Goal: Information Seeking & Learning: Learn about a topic

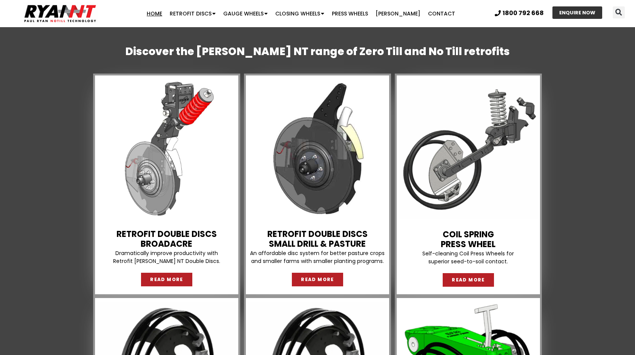
scroll to position [614, 0]
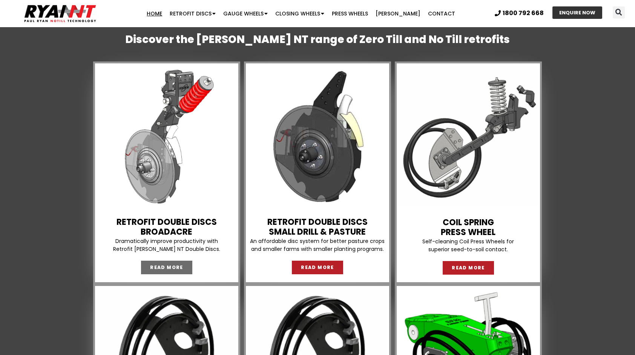
click at [179, 266] on span "READ MORE" at bounding box center [166, 267] width 33 height 5
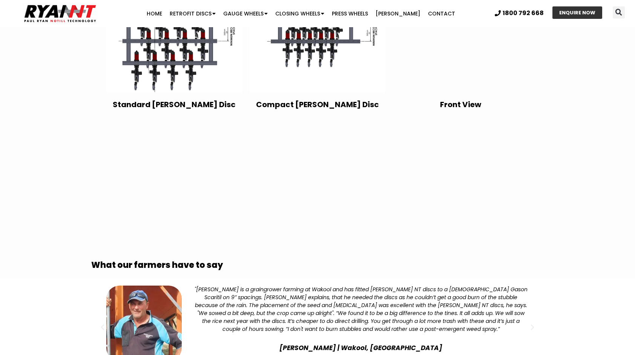
scroll to position [1432, 0]
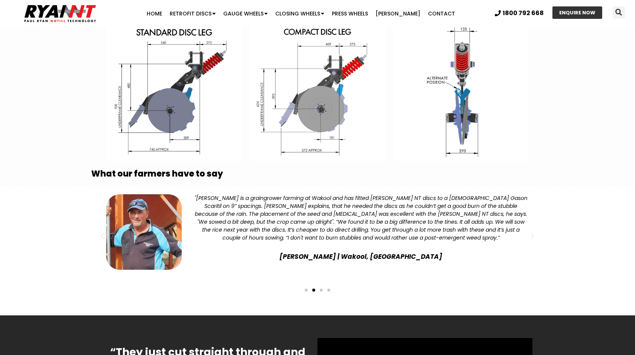
click at [320, 288] on span "Go to slide 3" at bounding box center [321, 289] width 3 height 3
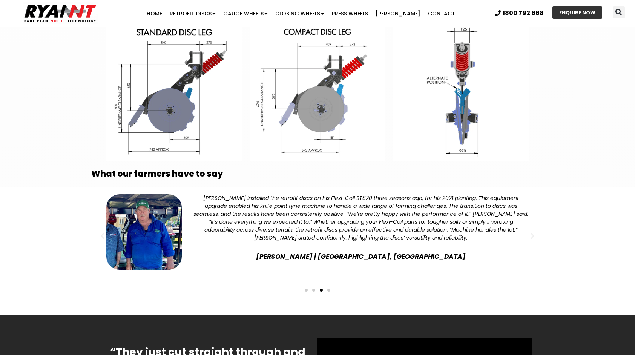
click at [328, 288] on span "Go to slide 4" at bounding box center [328, 289] width 3 height 3
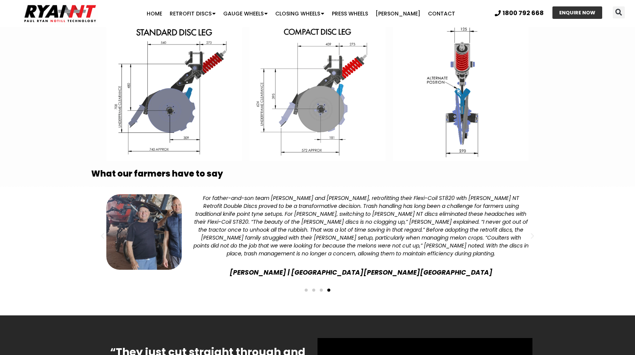
click at [305, 288] on span "Go to slide 1" at bounding box center [306, 289] width 3 height 3
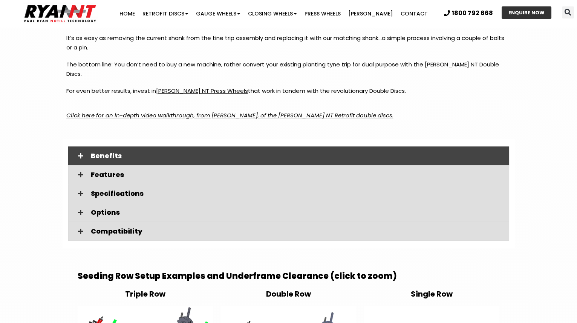
scroll to position [991, 0]
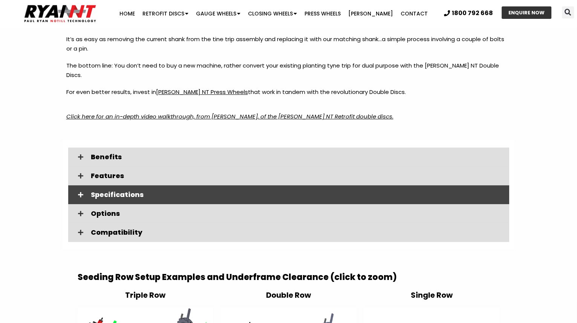
drag, startPoint x: 84, startPoint y: 183, endPoint x: 140, endPoint y: 181, distance: 55.8
click at [84, 191] on span at bounding box center [80, 194] width 13 height 6
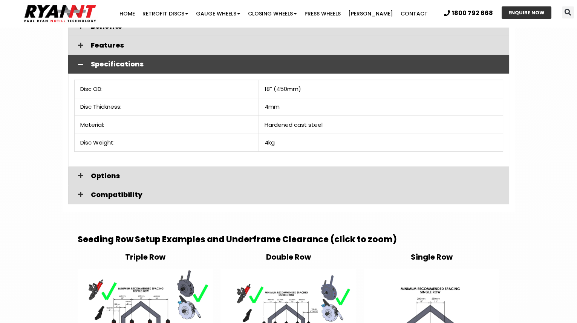
scroll to position [1128, 0]
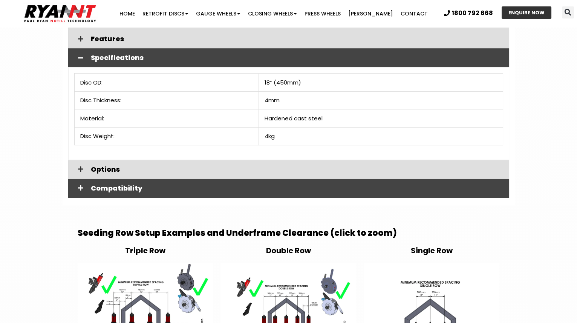
click at [81, 185] on icon at bounding box center [80, 188] width 5 height 6
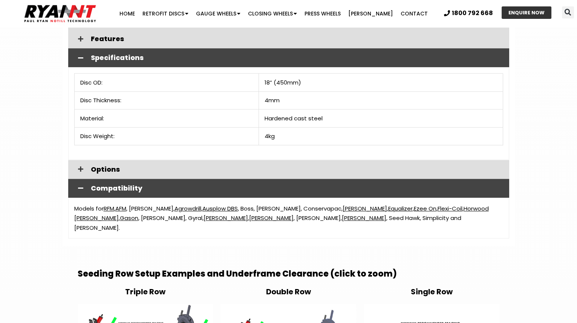
click at [204, 214] on link "Janke" at bounding box center [226, 218] width 44 height 8
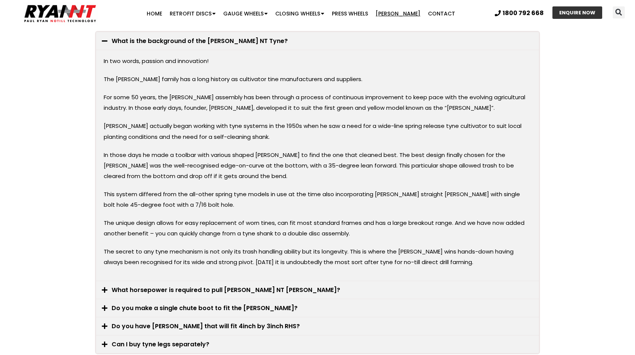
scroll to position [1357, 0]
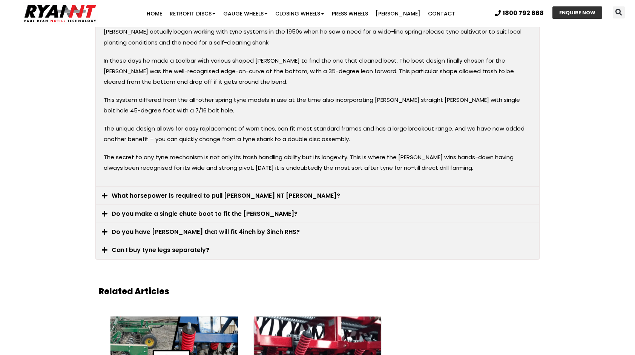
click at [106, 192] on icon at bounding box center [105, 195] width 6 height 6
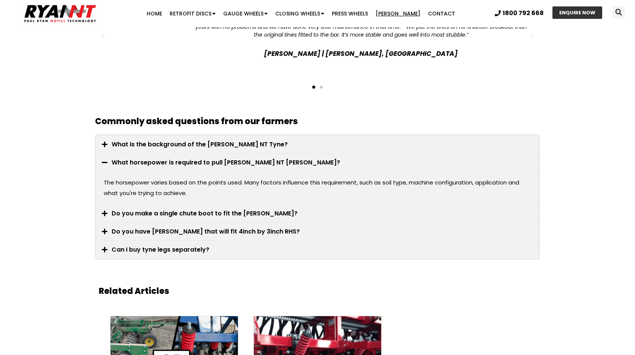
scroll to position [1154, 0]
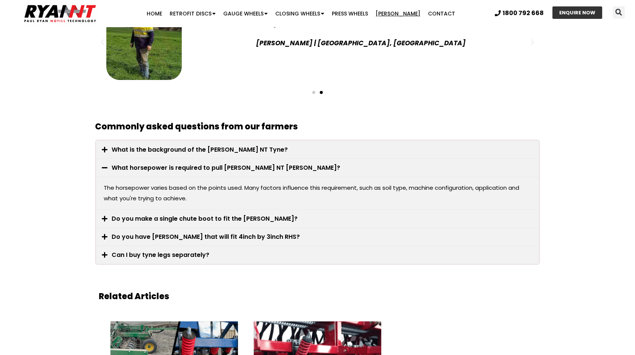
click at [104, 233] on icon at bounding box center [105, 236] width 6 height 6
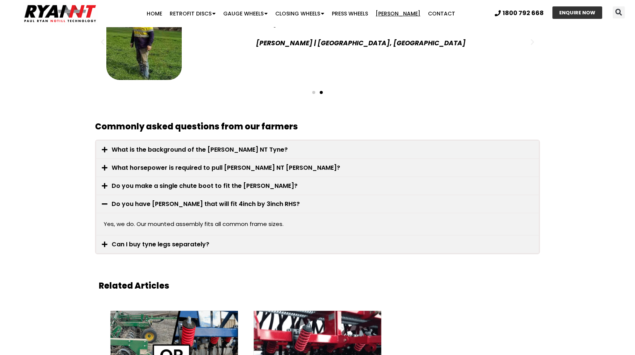
click at [103, 241] on icon at bounding box center [105, 244] width 6 height 6
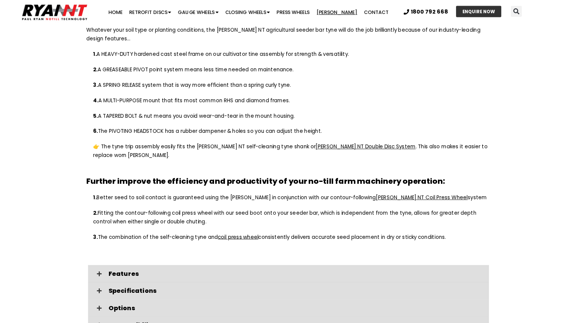
scroll to position [739, 0]
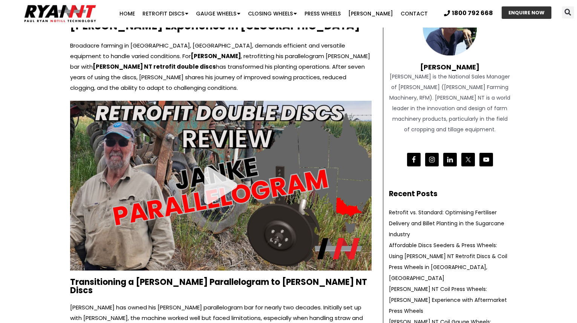
scroll to position [61, 0]
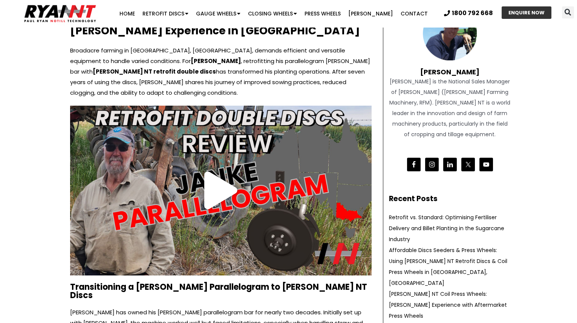
click at [214, 191] on icon "Play Video about George Burdett Janke Para" at bounding box center [220, 190] width 33 height 38
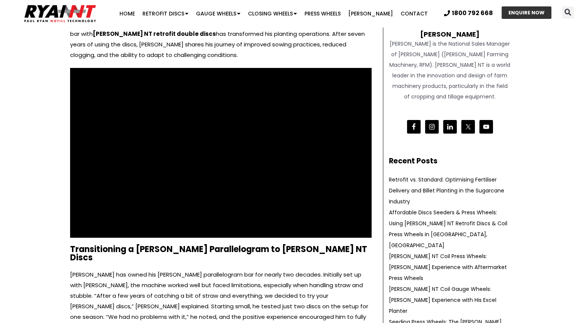
scroll to position [95, 0]
